Goal: Use online tool/utility: Utilize a website feature to perform a specific function

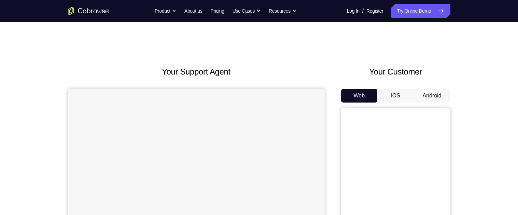
click at [431, 96] on button "Android" at bounding box center [432, 96] width 37 height 14
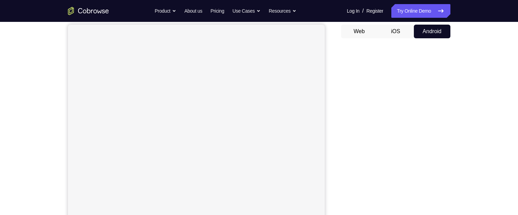
scroll to position [65, 0]
click at [398, 24] on button "iOS" at bounding box center [396, 31] width 37 height 14
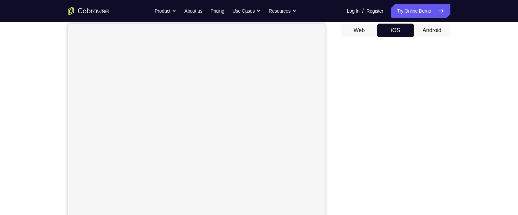
click at [431, 31] on button "Android" at bounding box center [432, 31] width 37 height 14
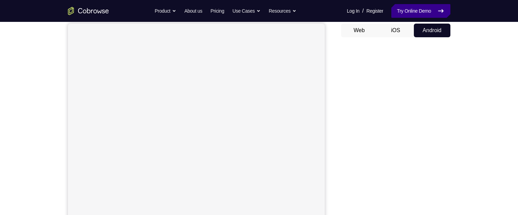
click at [440, 12] on icon at bounding box center [441, 11] width 8 height 8
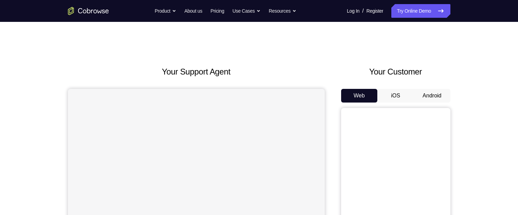
click at [425, 95] on button "Android" at bounding box center [432, 96] width 37 height 14
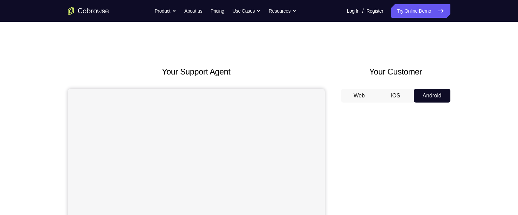
click at [430, 98] on button "Android" at bounding box center [432, 96] width 37 height 14
click at [400, 96] on button "iOS" at bounding box center [396, 96] width 37 height 14
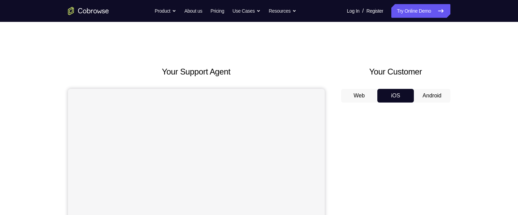
click at [370, 97] on button "Web" at bounding box center [359, 96] width 37 height 14
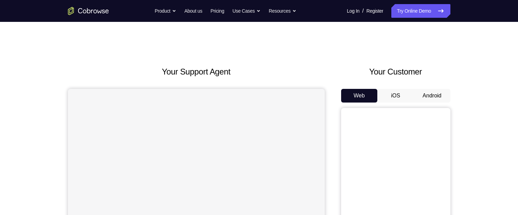
click at [432, 95] on button "Android" at bounding box center [432, 96] width 37 height 14
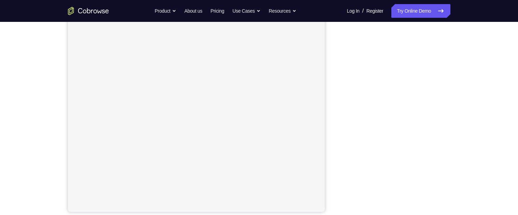
scroll to position [105, 0]
